Goal: Task Accomplishment & Management: Manage account settings

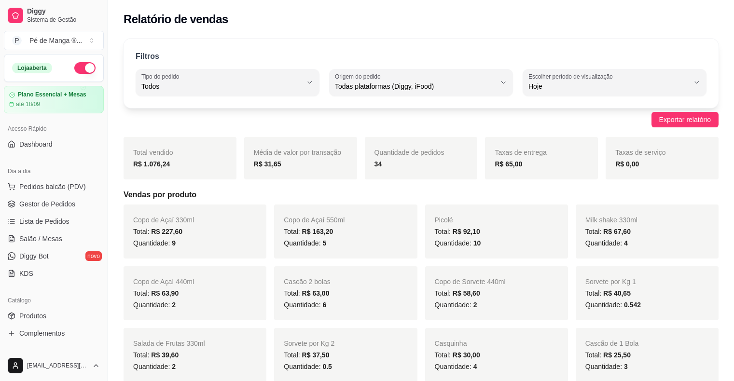
select select "ALL"
select select "0"
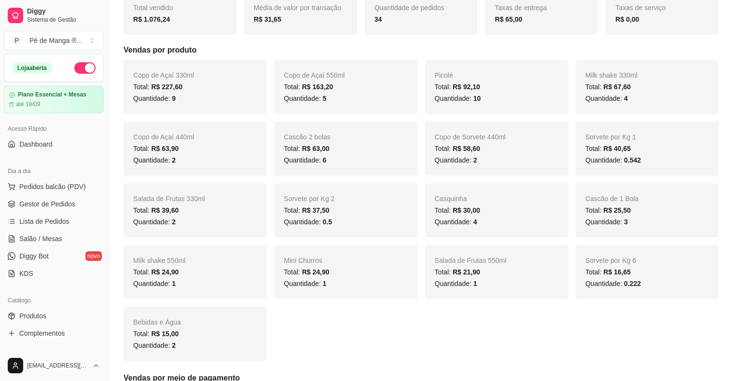
scroll to position [97, 0]
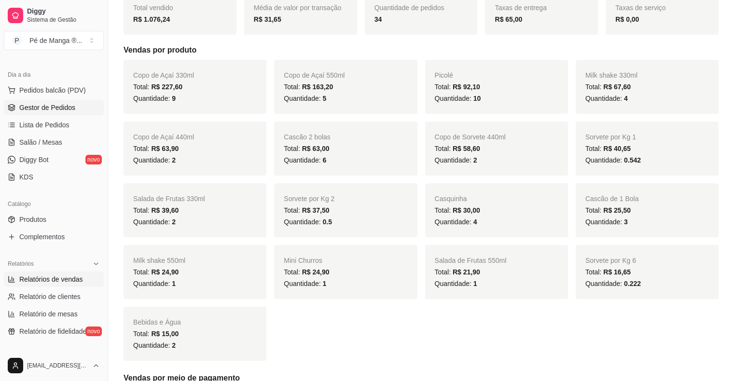
click at [71, 111] on span "Gestor de Pedidos" at bounding box center [47, 108] width 56 height 10
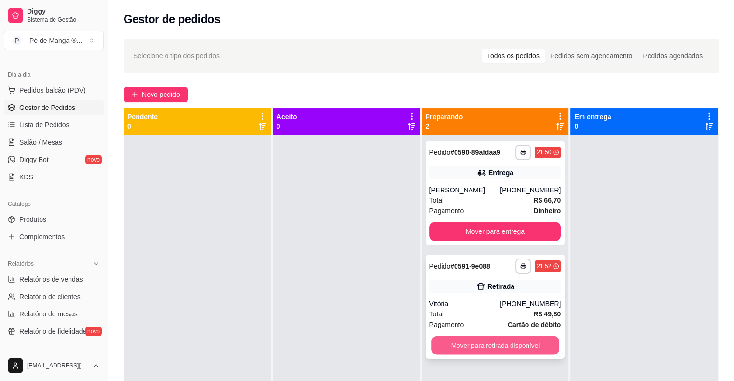
click at [486, 348] on button "Mover para retirada disponível" at bounding box center [496, 346] width 128 height 19
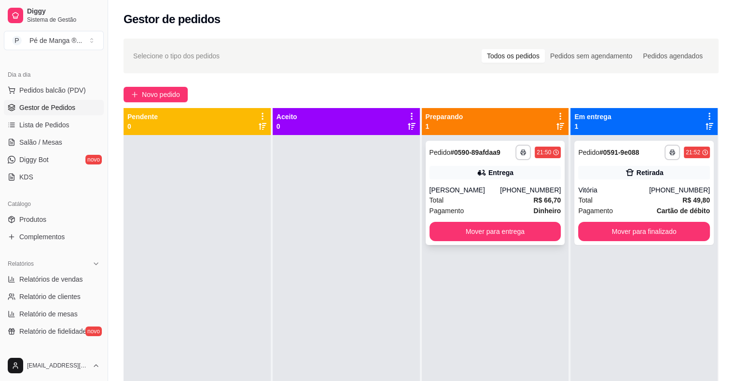
click at [487, 184] on div "**********" at bounding box center [496, 193] width 140 height 104
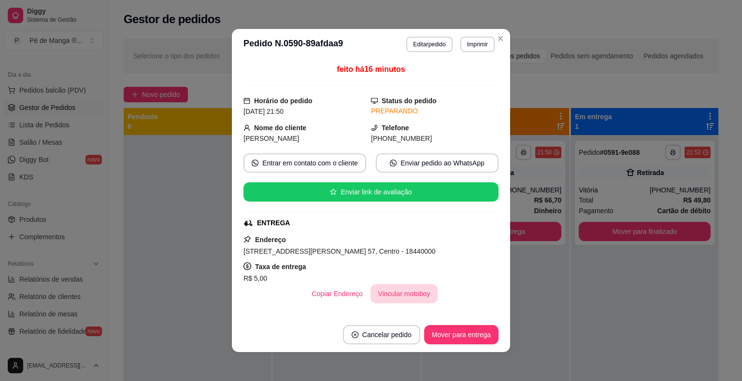
click at [415, 298] on button "Vincular motoboy" at bounding box center [404, 293] width 68 height 19
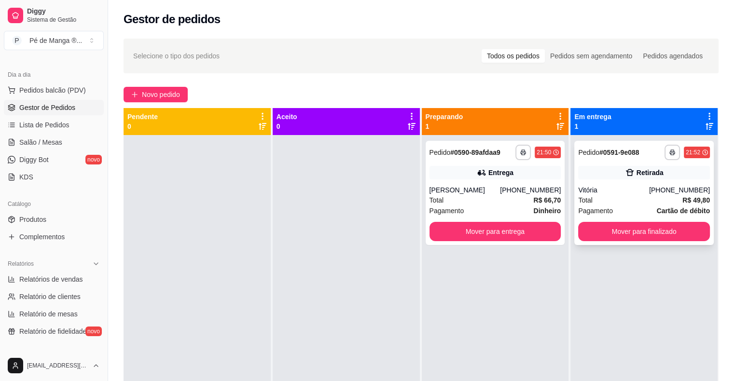
click at [621, 206] on div "Pagamento Cartão de débito" at bounding box center [644, 211] width 132 height 11
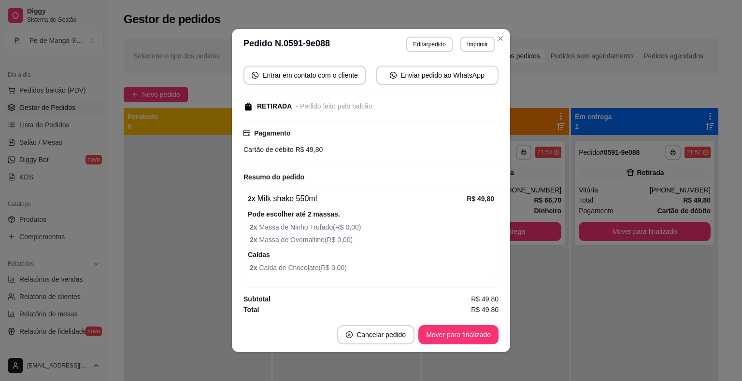
scroll to position [2, 0]
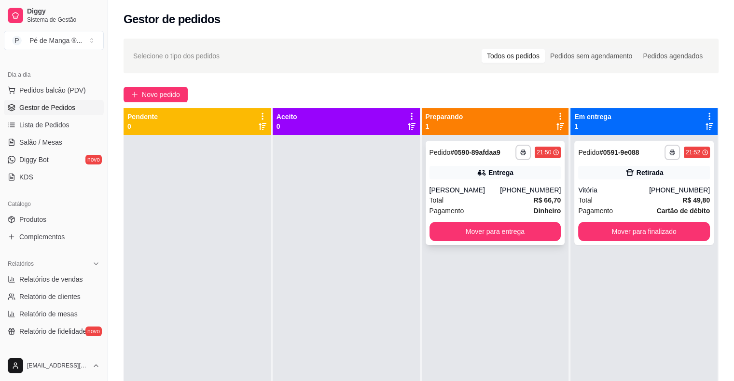
click at [470, 188] on div "[PERSON_NAME]" at bounding box center [465, 190] width 71 height 10
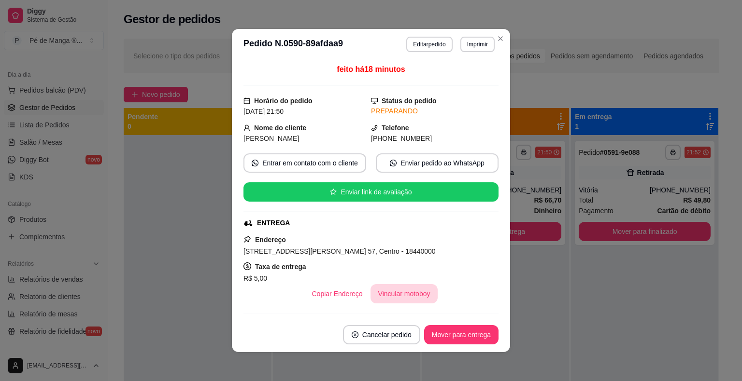
click at [392, 296] on button "Vincular motoboy" at bounding box center [404, 293] width 68 height 19
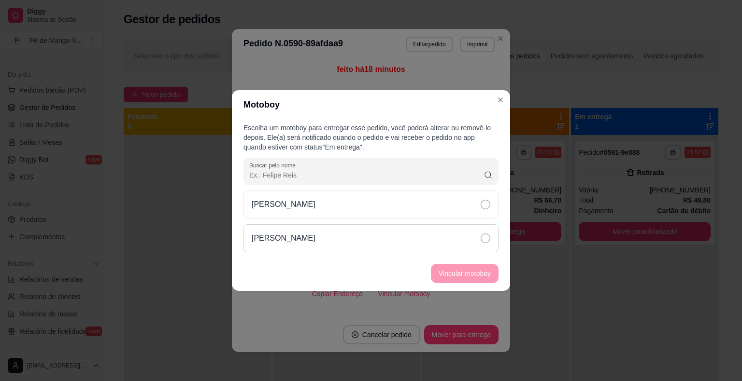
click at [406, 225] on div "[PERSON_NAME]" at bounding box center [370, 239] width 255 height 28
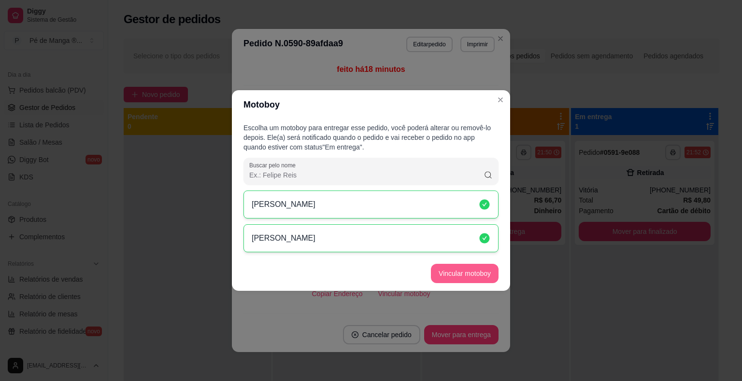
click at [449, 277] on button "Vincular motoboy" at bounding box center [465, 273] width 68 height 19
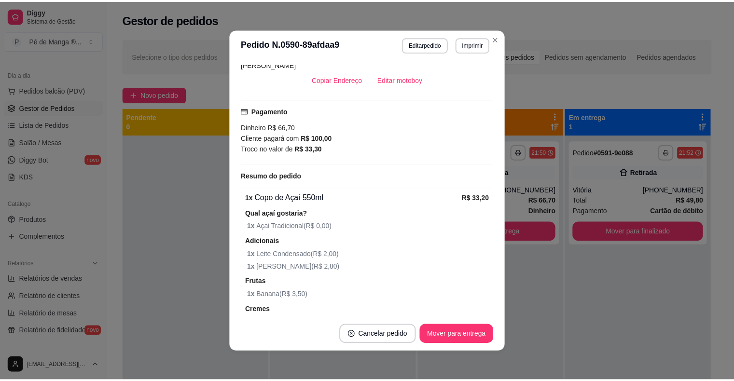
scroll to position [241, 0]
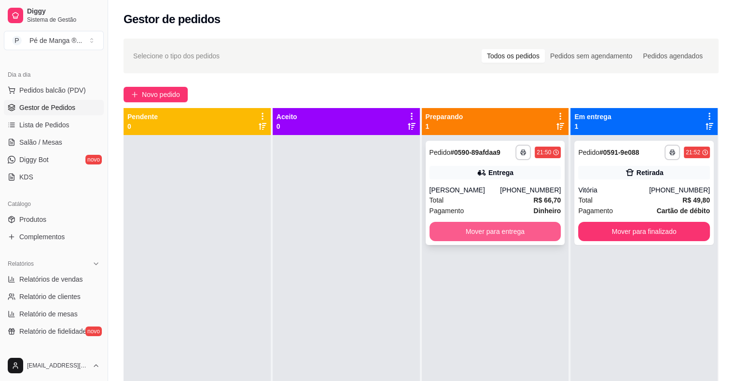
click at [540, 233] on button "Mover para entrega" at bounding box center [496, 231] width 132 height 19
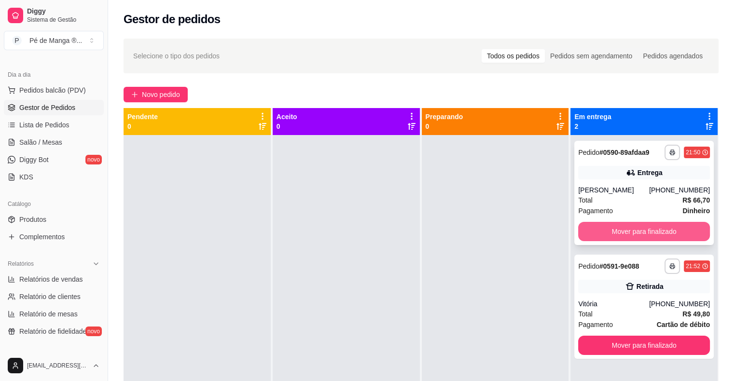
click at [637, 233] on button "Mover para finalizado" at bounding box center [644, 231] width 132 height 19
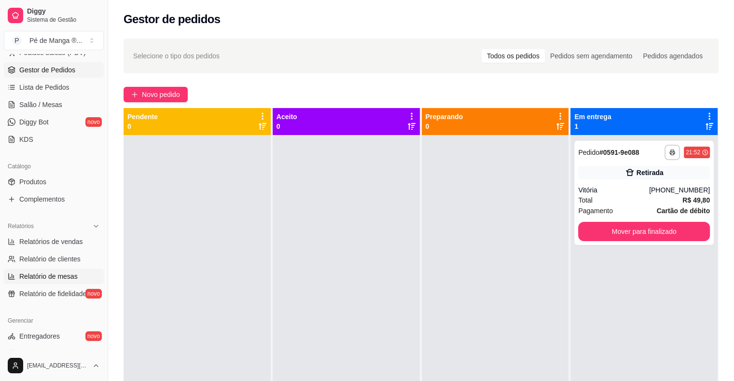
scroll to position [145, 0]
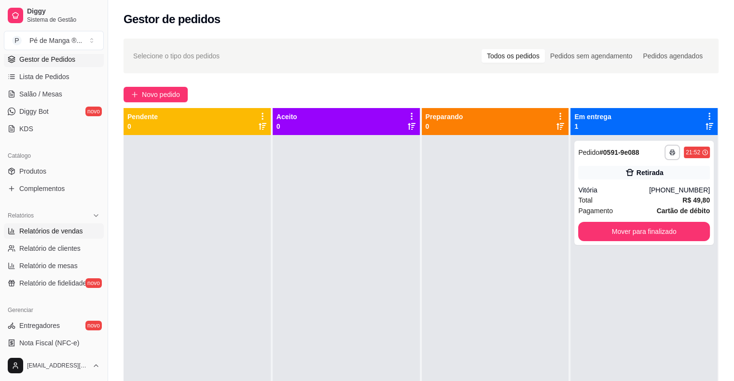
click at [72, 235] on link "Relatórios de vendas" at bounding box center [54, 231] width 100 height 15
select select "ALL"
select select "0"
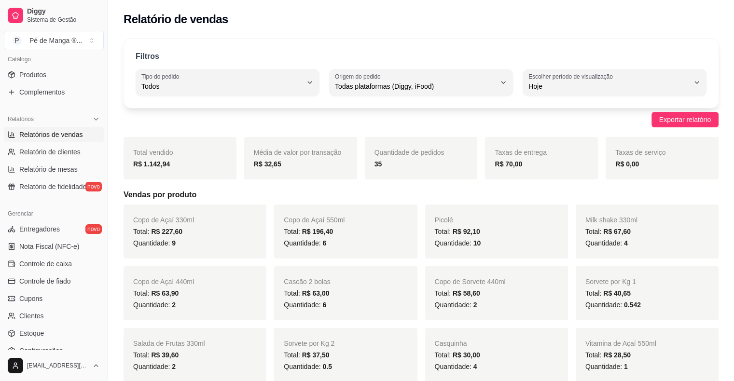
scroll to position [48, 0]
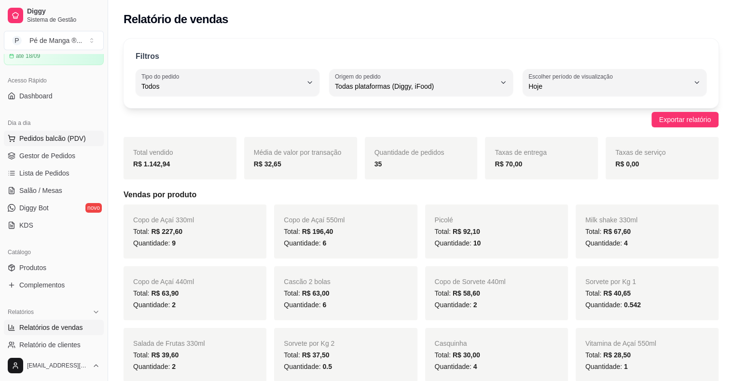
click at [61, 143] on button "Pedidos balcão (PDV)" at bounding box center [54, 138] width 100 height 15
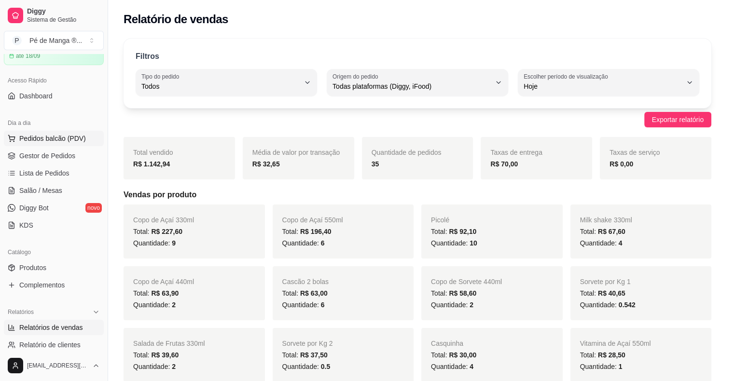
click at [59, 154] on div "Churros Tradicional R$ 11,90 0" at bounding box center [65, 214] width 99 height 132
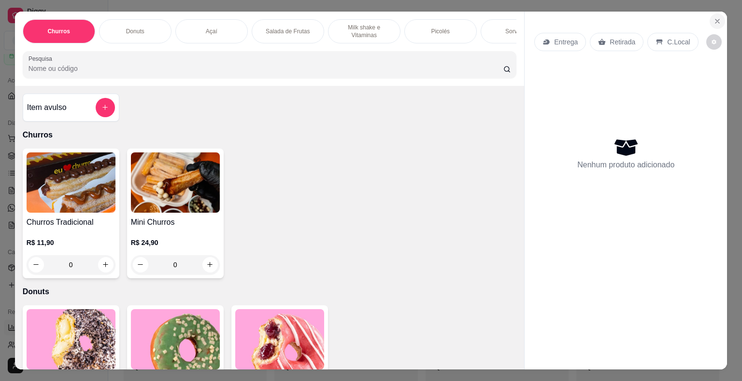
click at [713, 17] on icon "Close" at bounding box center [717, 21] width 8 height 8
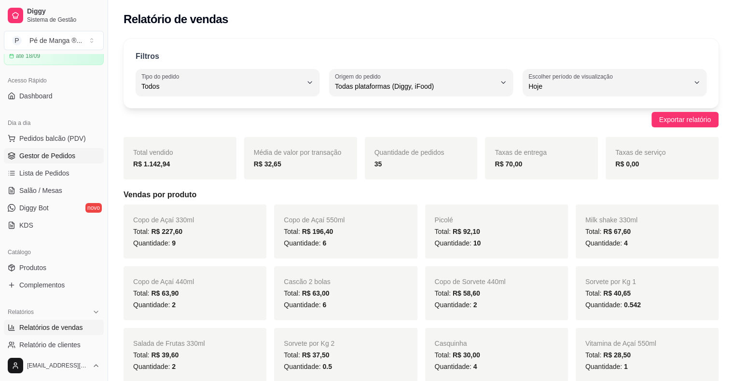
click at [41, 158] on span "Gestor de Pedidos" at bounding box center [47, 156] width 56 height 10
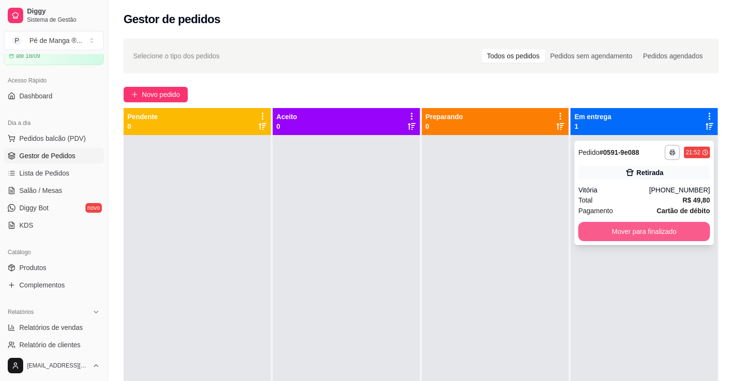
click at [646, 233] on button "Mover para finalizado" at bounding box center [644, 231] width 132 height 19
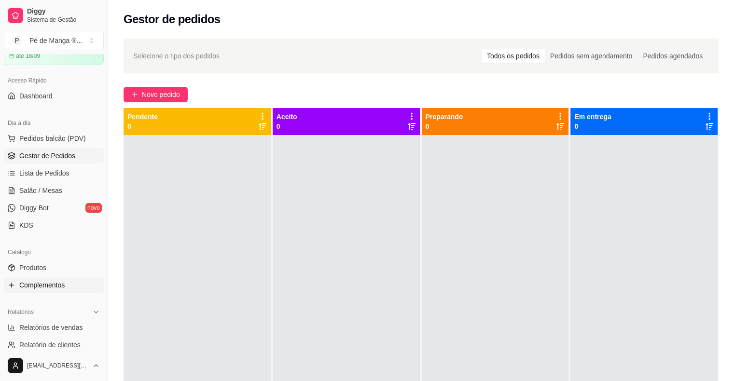
click at [19, 283] on span "Complementos" at bounding box center [41, 286] width 45 height 10
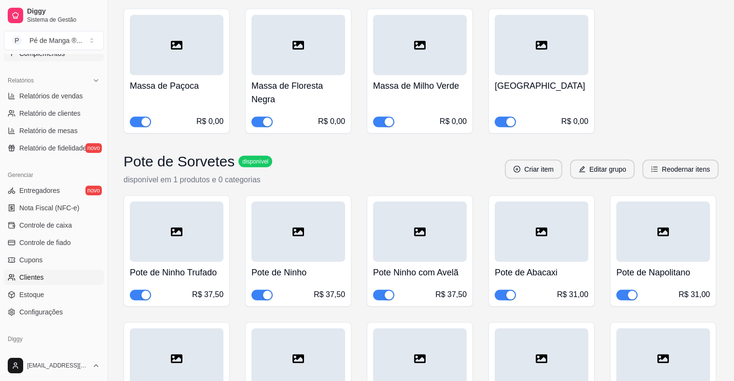
scroll to position [290, 0]
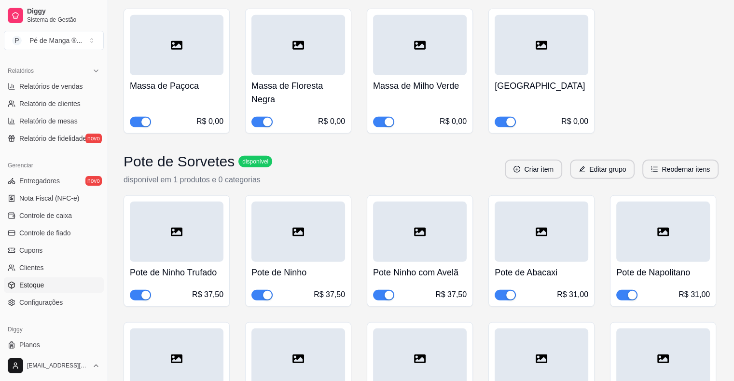
click at [59, 287] on link "Estoque" at bounding box center [54, 285] width 100 height 15
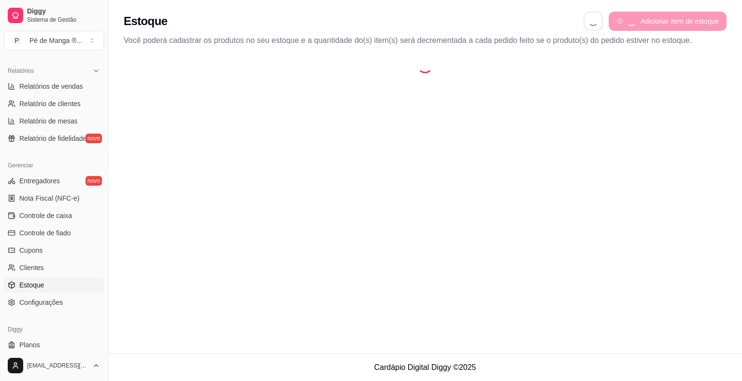
select select "QUANTITY_ORDER"
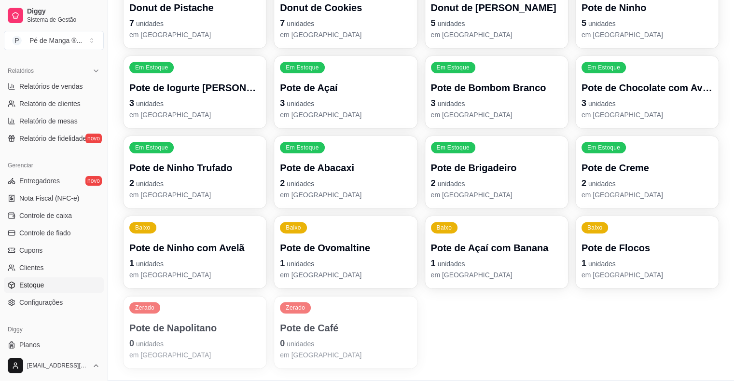
scroll to position [268, 0]
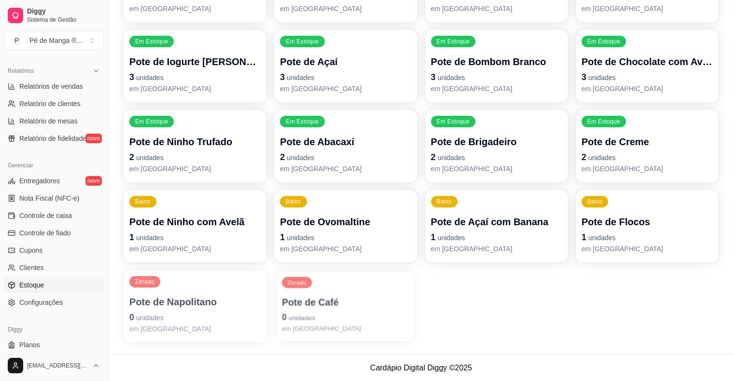
click at [379, 306] on p "Pote de Café" at bounding box center [345, 302] width 127 height 13
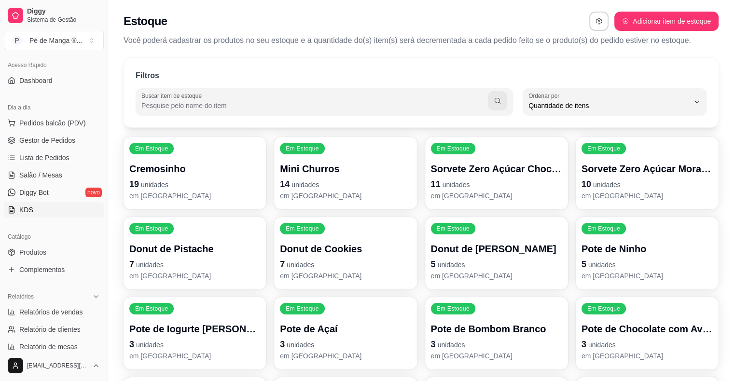
scroll to position [48, 0]
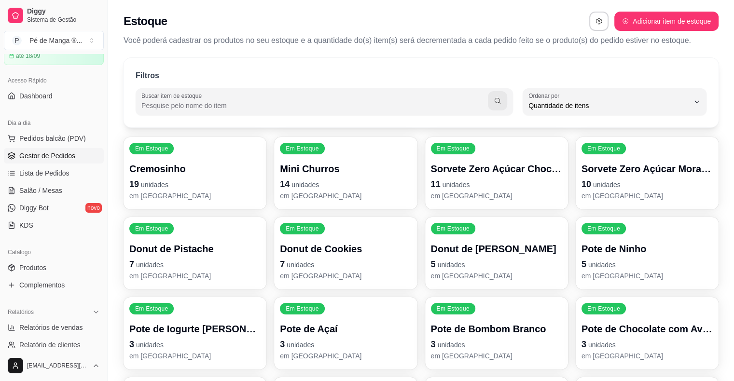
click at [64, 158] on span "Gestor de Pedidos" at bounding box center [47, 156] width 56 height 10
